Goal: Obtain resource: Obtain resource

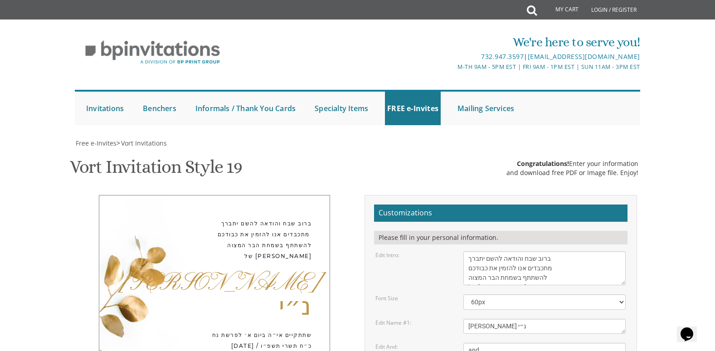
click at [575, 251] on textarea "With much gratitude to Hashem We would like to invite you to The vort of our de…" at bounding box center [545, 268] width 162 height 34
click at [576, 251] on textarea "With much gratitude to Hashem We would like to invite you to The vort of our de…" at bounding box center [545, 268] width 162 height 34
type textarea "ברוב שבח והודאה להשם יתברך מתכבדים אנו להזמין את כבודכם להשתתף בשמחת הבר המצוה …"
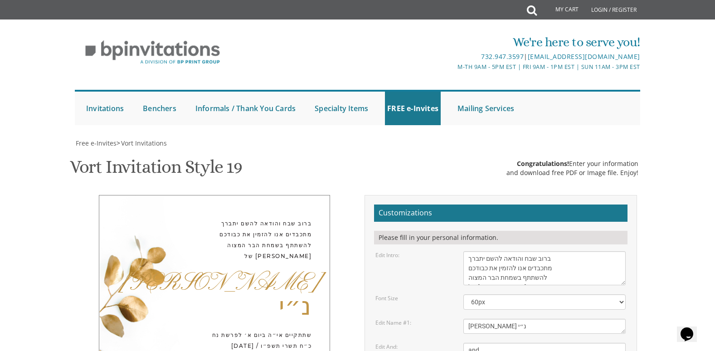
scroll to position [316, 0]
click at [482, 150] on div "Vort Invitation Style 19 SKU: vort19 Congratulations! Enter your information an…" at bounding box center [358, 168] width 576 height 36
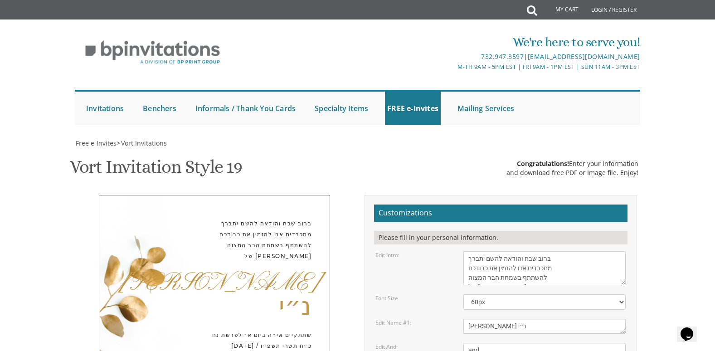
click at [564, 251] on textarea "With much gratitude to Hashem We would like to invite you to The vort of our de…" at bounding box center [545, 268] width 162 height 34
type textarea "ברוב שבח והודאה להשם יתברך מתכבדים אנו להזמין את כבודכם להשתתף בשמחת הבר המצוה …"
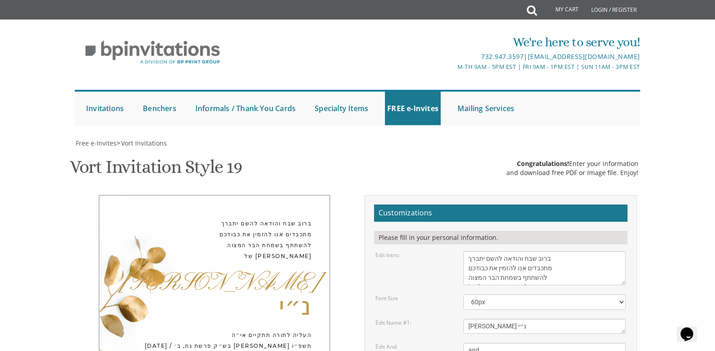
click at [379, 150] on div "Vort Invitation Style 19 SKU: vort19 Congratulations! Enter your information an…" at bounding box center [358, 168] width 576 height 36
